Goal: Information Seeking & Learning: Understand process/instructions

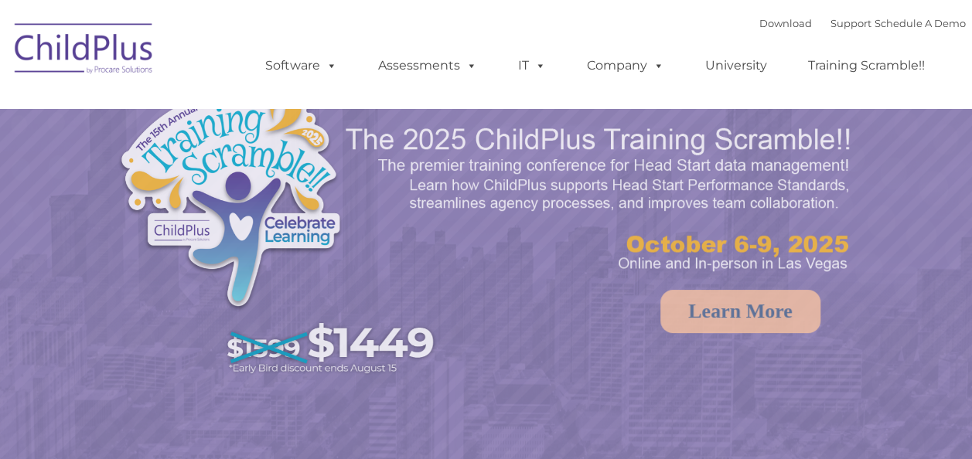
select select "MEDIUM"
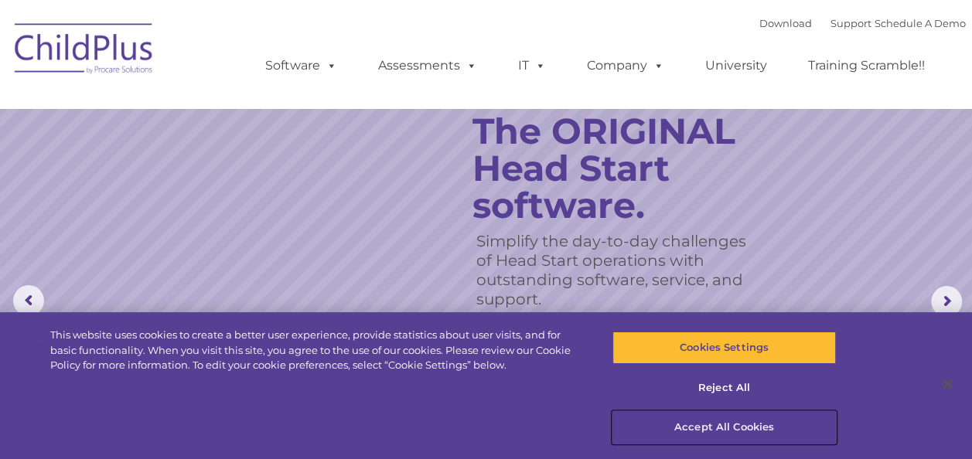
click at [756, 425] on button "Accept All Cookies" at bounding box center [723, 427] width 223 height 32
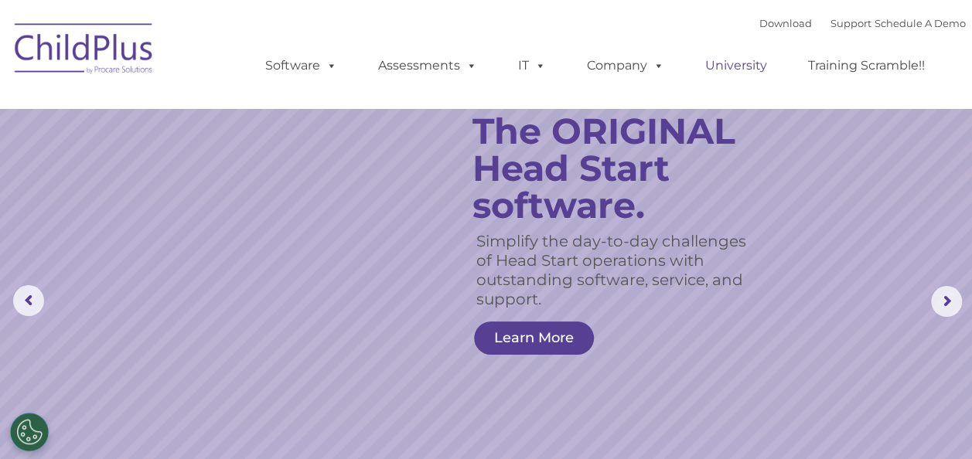
click at [723, 67] on link "University" at bounding box center [735, 65] width 93 height 31
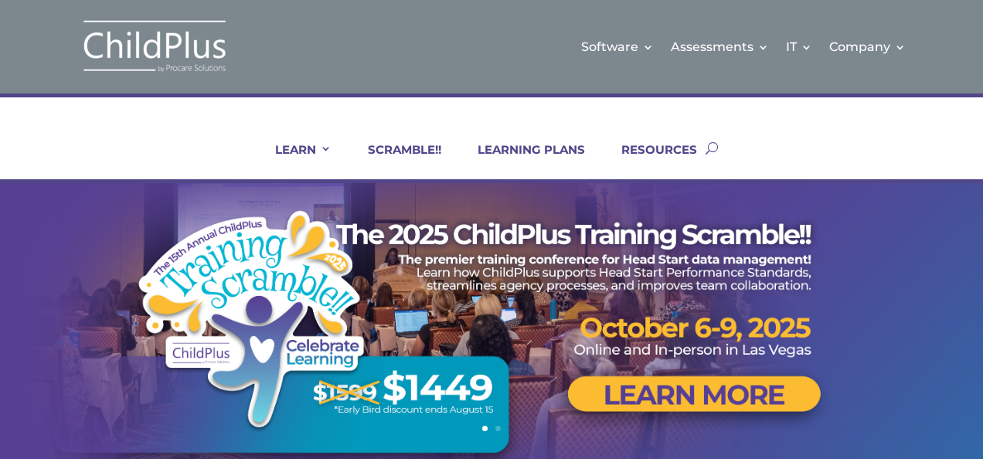
click at [371, 104] on div "LEARN IN-PERSON Consulting On-site Events Summit Scramble!! ONLINE Courses Cert…" at bounding box center [491, 139] width 983 height 90
click at [148, 47] on img at bounding box center [154, 47] width 155 height 56
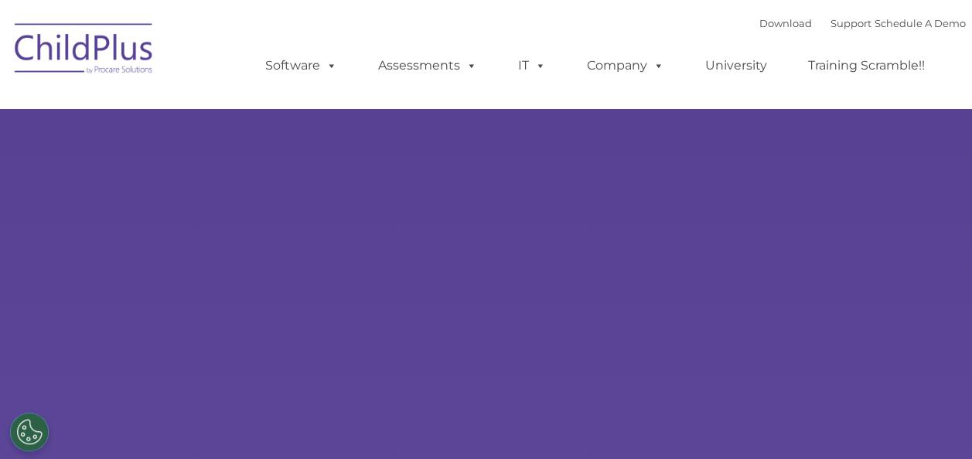
select select "MEDIUM"
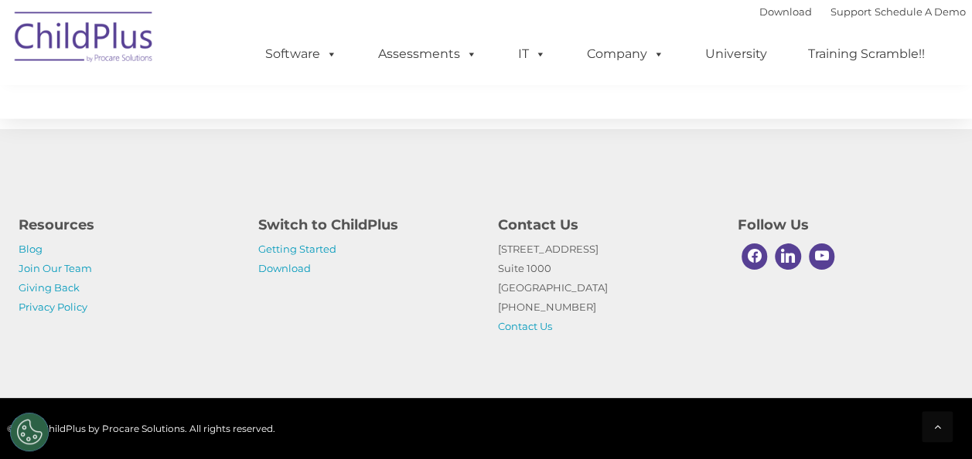
scroll to position [1876, 0]
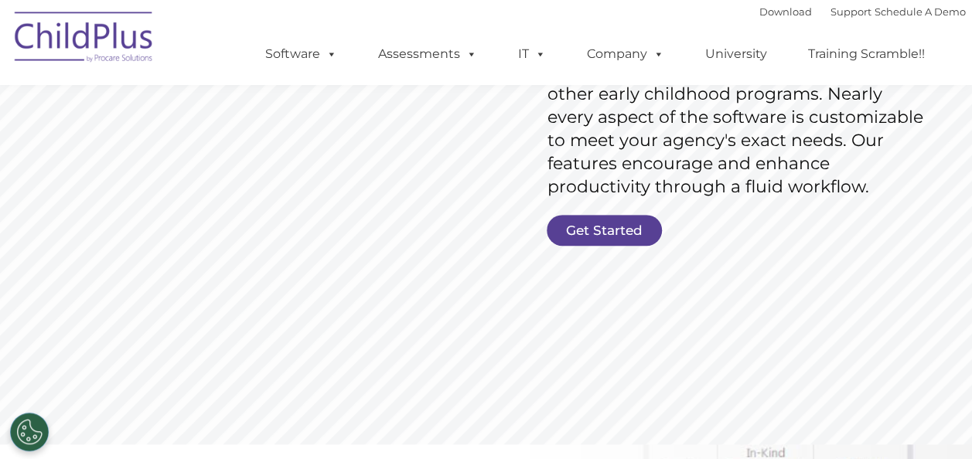
scroll to position [305, 0]
click at [635, 220] on link "Get Started" at bounding box center [603, 231] width 115 height 31
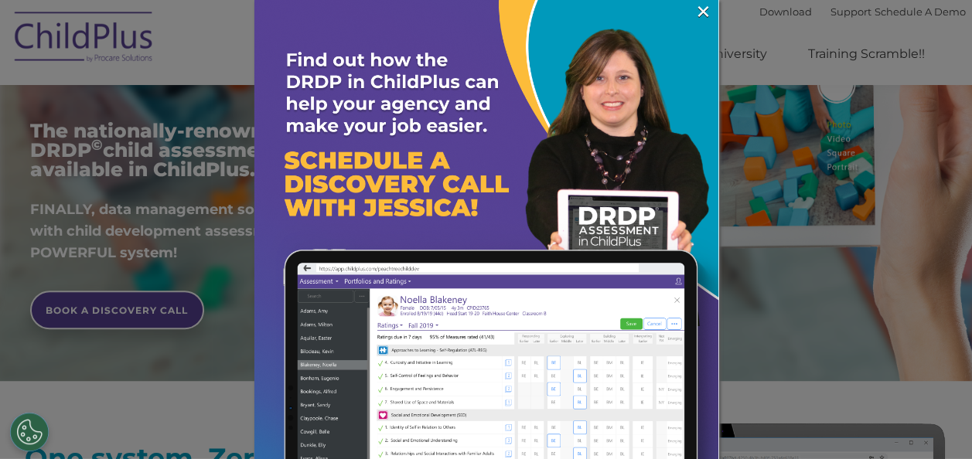
scroll to position [276, 0]
click at [696, 12] on link "×" at bounding box center [703, 11] width 18 height 15
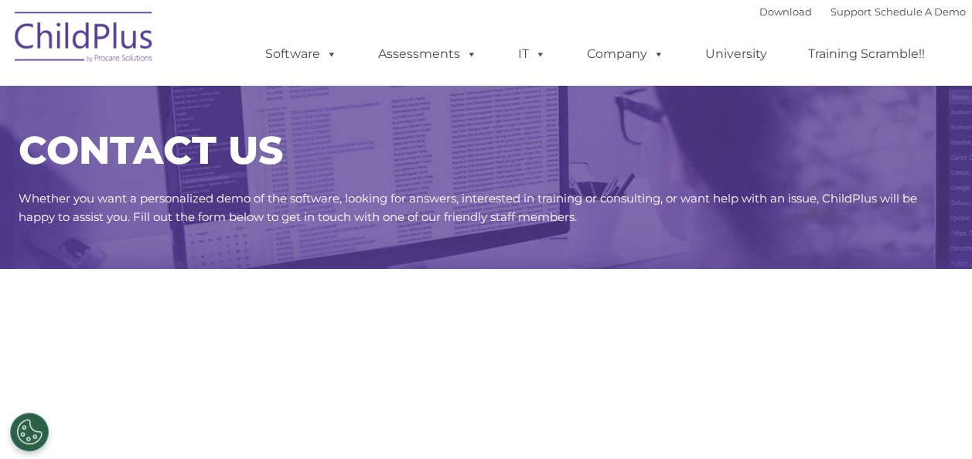
select select "MEDIUM"
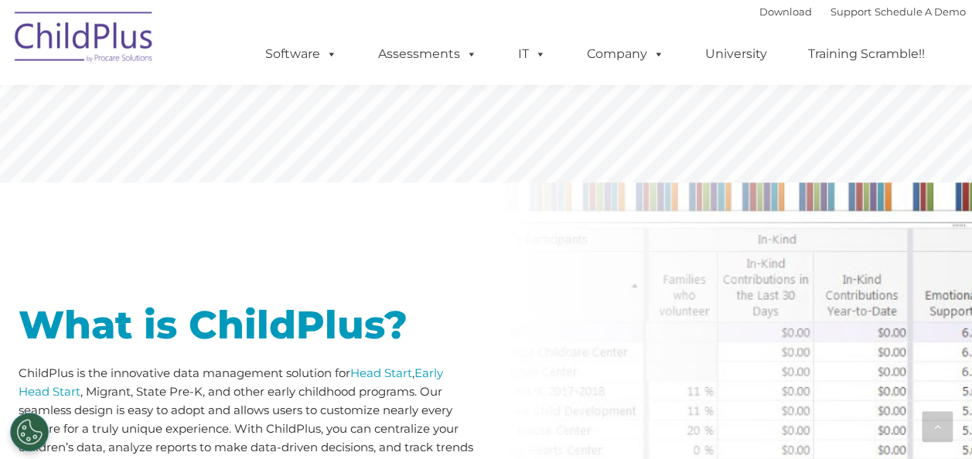
scroll to position [222, 0]
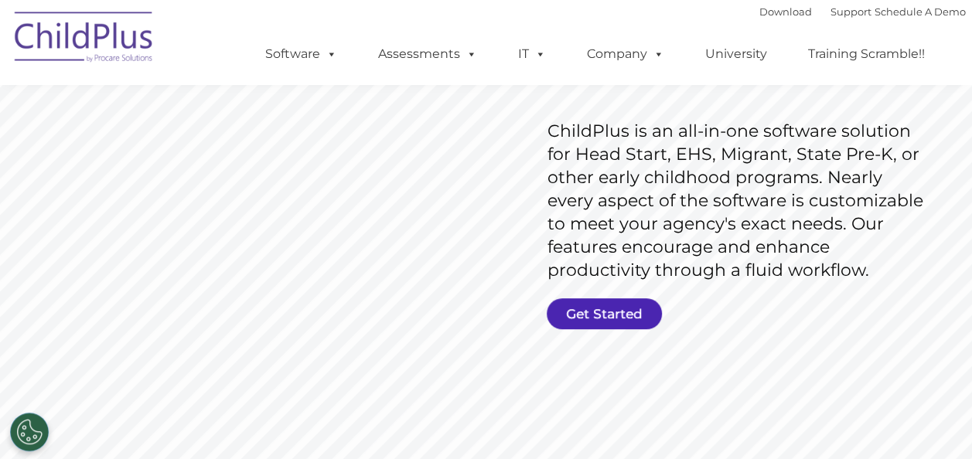
click at [628, 301] on link "Get Started" at bounding box center [603, 313] width 115 height 31
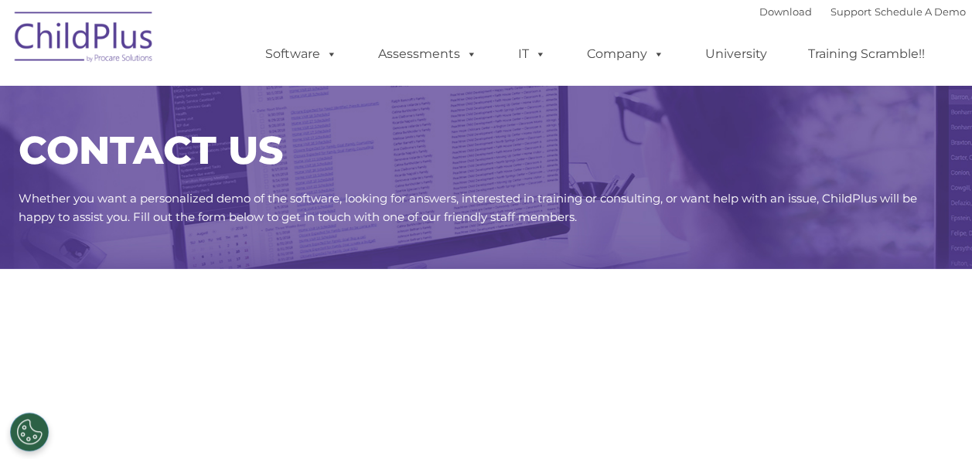
select select "MEDIUM"
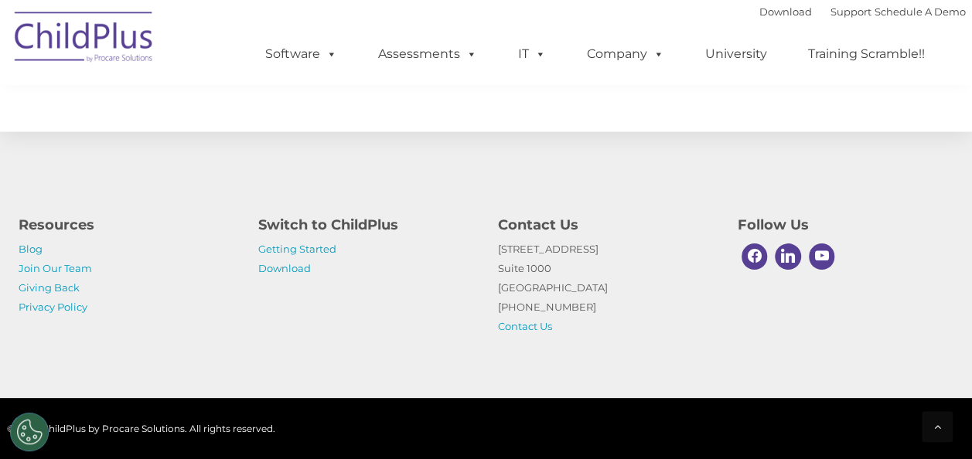
scroll to position [903, 0]
click at [320, 250] on link "Getting Started" at bounding box center [297, 249] width 78 height 12
